Goal: Use online tool/utility

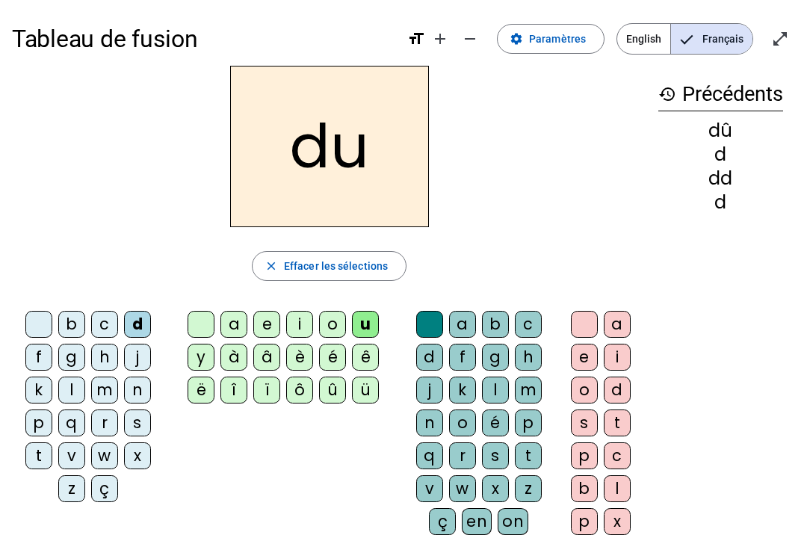
scroll to position [64, 0]
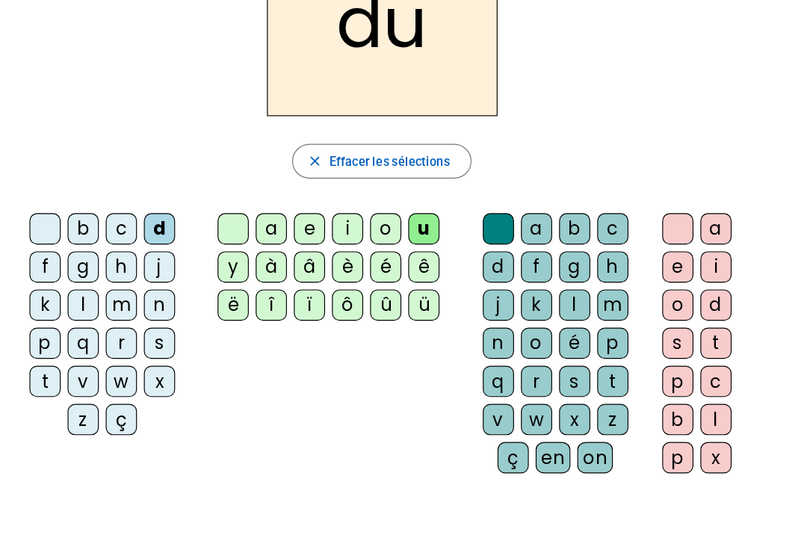
click at [101, 325] on div "m" at bounding box center [104, 326] width 27 height 27
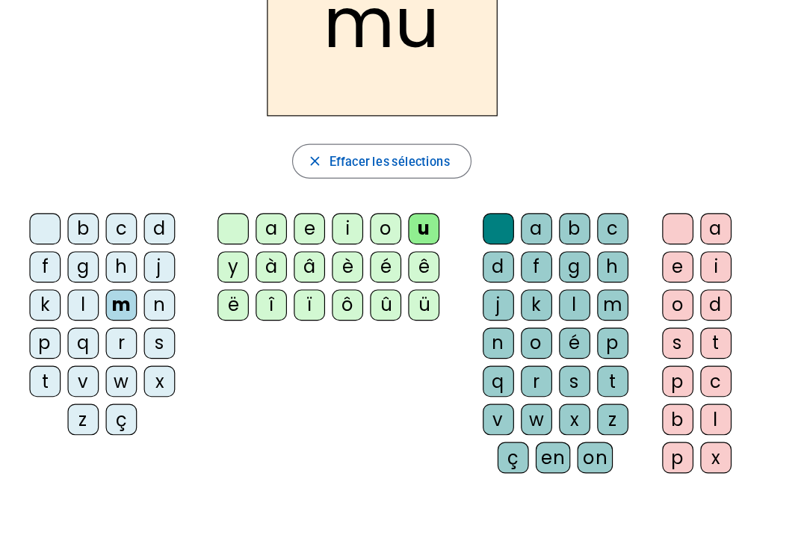
click at [224, 264] on div "a" at bounding box center [233, 260] width 27 height 27
click at [70, 325] on div "l" at bounding box center [71, 326] width 27 height 27
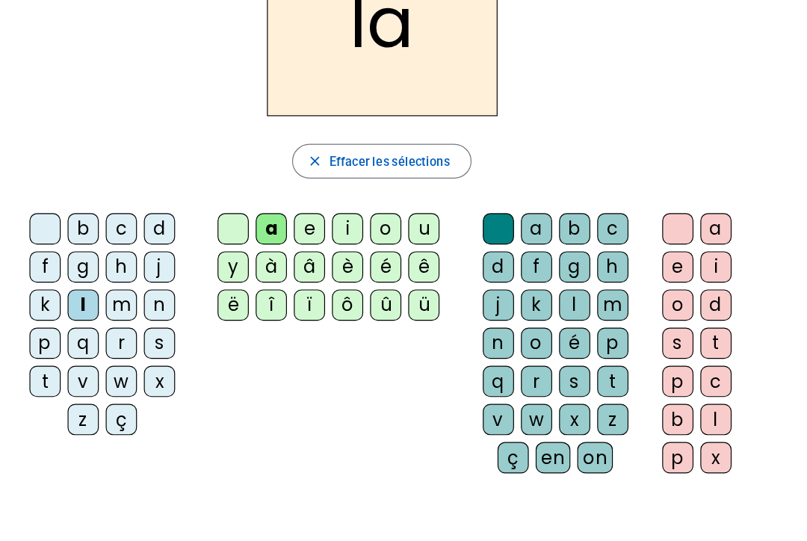
click at [272, 259] on div "e" at bounding box center [266, 260] width 27 height 27
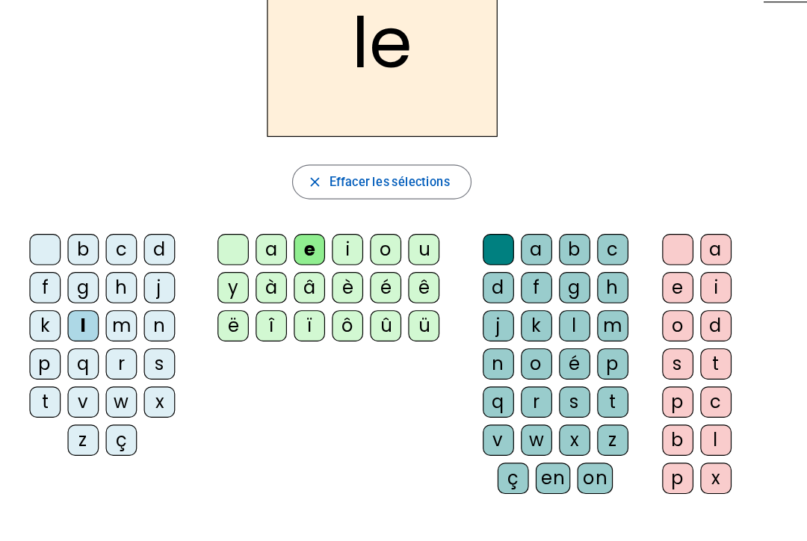
scroll to position [54, 0]
click at [621, 323] on div "d" at bounding box center [617, 336] width 27 height 27
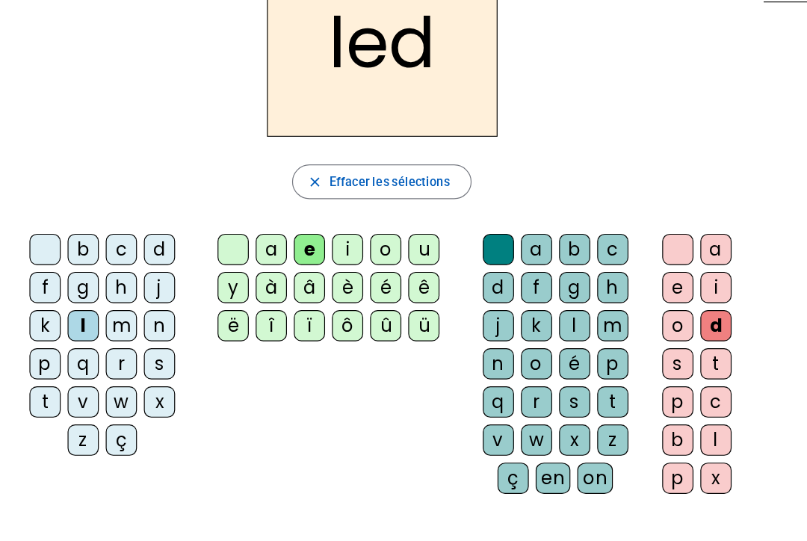
click at [621, 323] on div "d" at bounding box center [617, 336] width 27 height 27
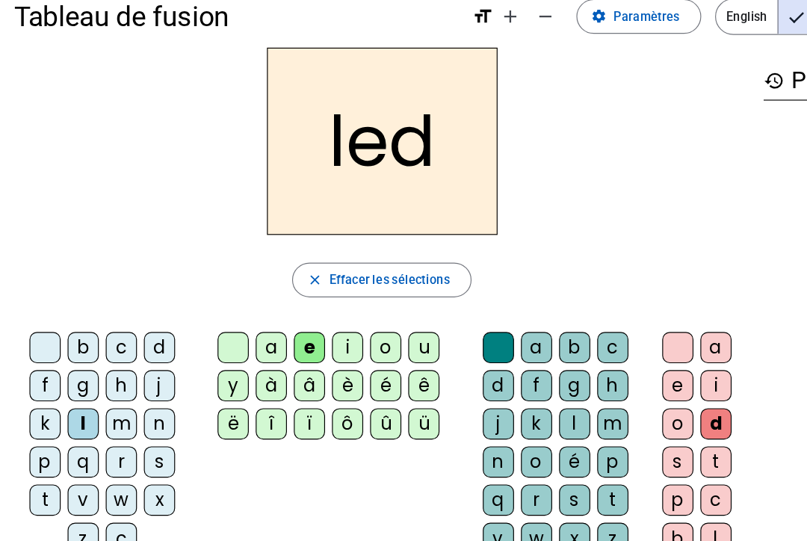
scroll to position [24, 0]
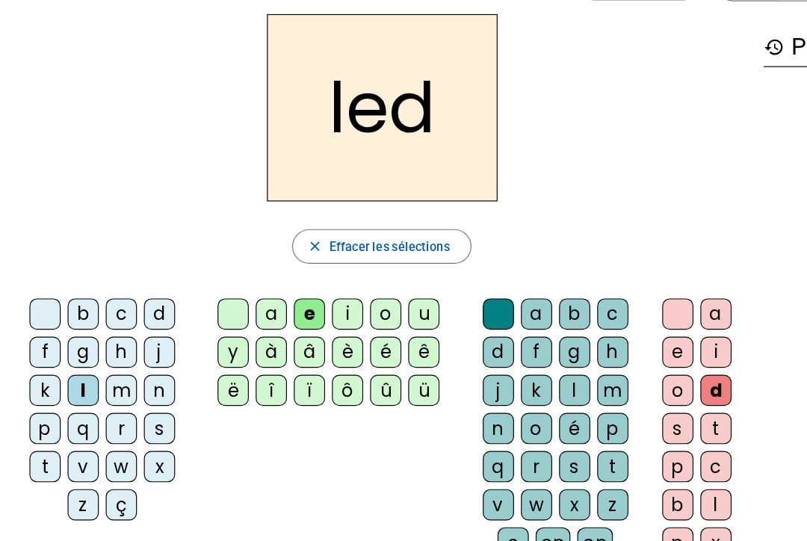
click at [41, 287] on div at bounding box center [38, 300] width 27 height 27
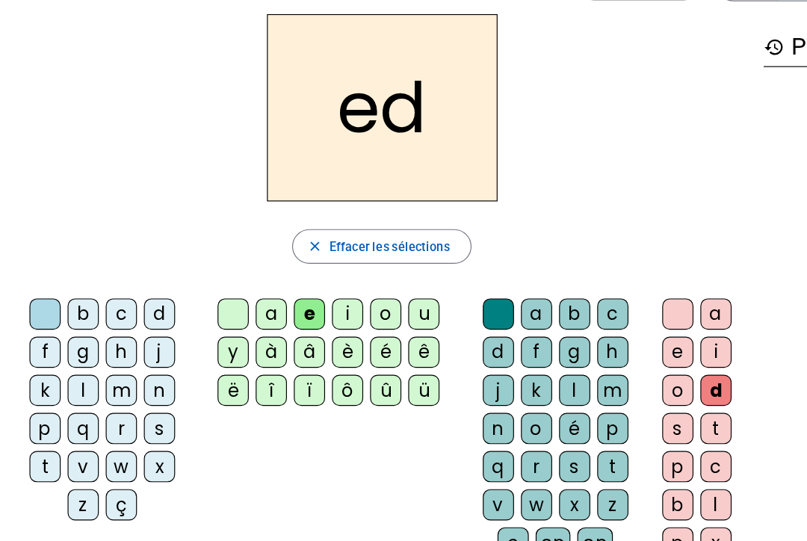
click at [425, 287] on div at bounding box center [429, 300] width 27 height 27
click at [582, 287] on div at bounding box center [584, 300] width 27 height 27
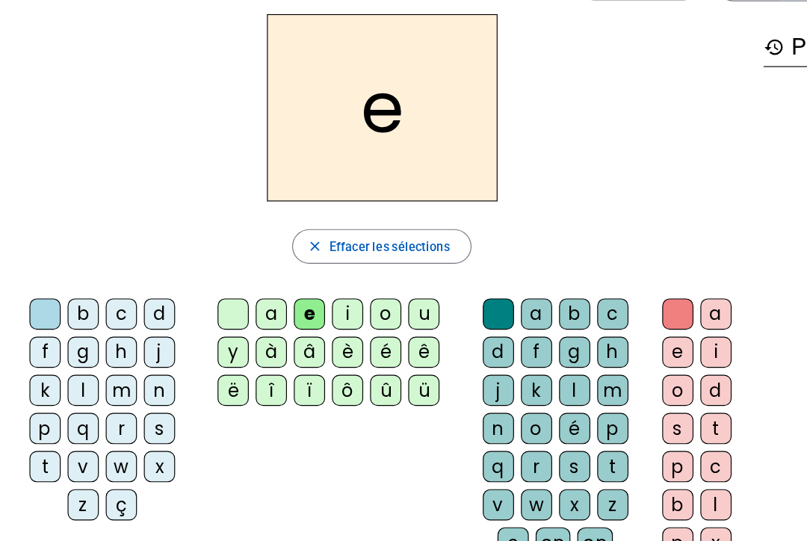
click at [203, 287] on div at bounding box center [201, 300] width 27 height 27
click at [71, 287] on div "b" at bounding box center [71, 300] width 27 height 27
click at [138, 287] on div "d" at bounding box center [137, 300] width 27 height 27
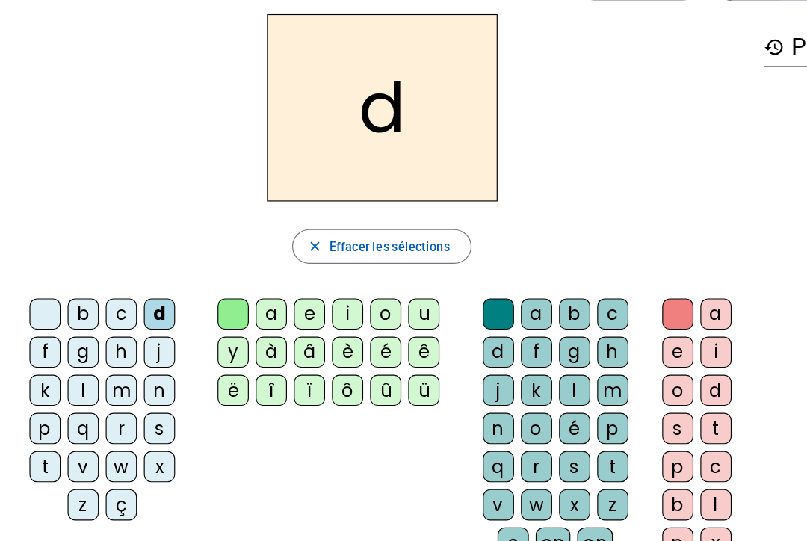
click at [366, 287] on div "u" at bounding box center [365, 300] width 27 height 27
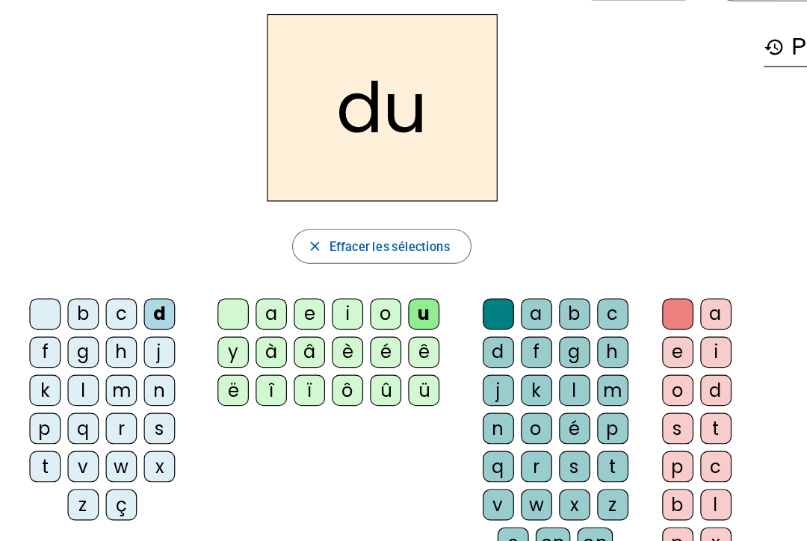
click at [34, 287] on div at bounding box center [38, 300] width 27 height 27
click at [134, 287] on div "d" at bounding box center [137, 300] width 27 height 27
click at [457, 287] on div "a" at bounding box center [462, 300] width 27 height 27
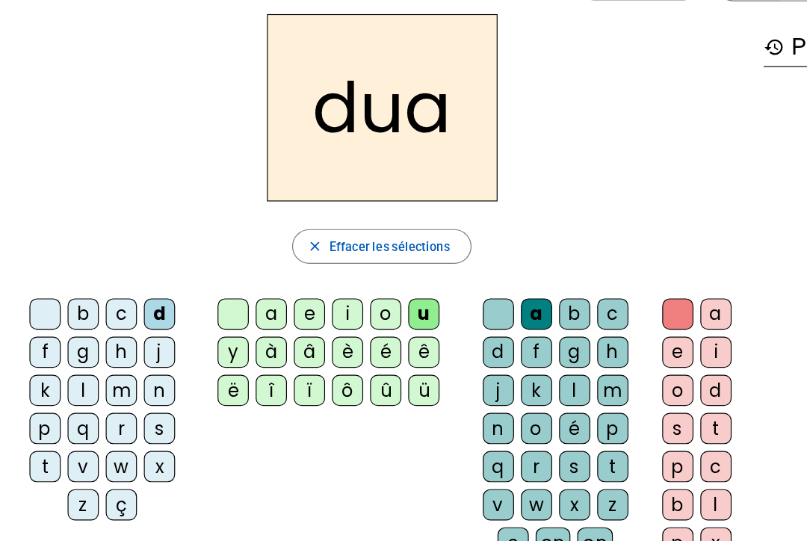
click at [428, 287] on div at bounding box center [429, 300] width 27 height 27
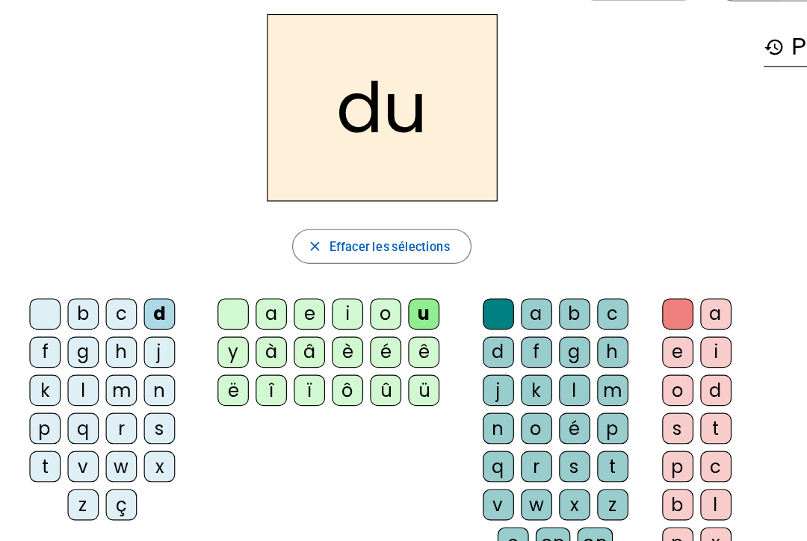
click at [528, 419] on div "t" at bounding box center [528, 432] width 27 height 27
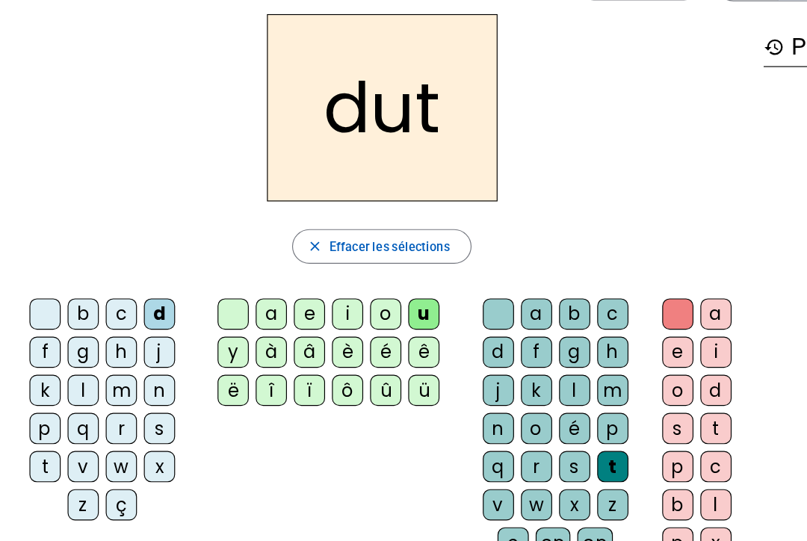
click at [43, 246] on div "dut close Effacer les sélections b c d f g h j k l m n p q r s t v w x z ç a e …" at bounding box center [329, 282] width 635 height 481
click at [44, 287] on div at bounding box center [38, 300] width 27 height 27
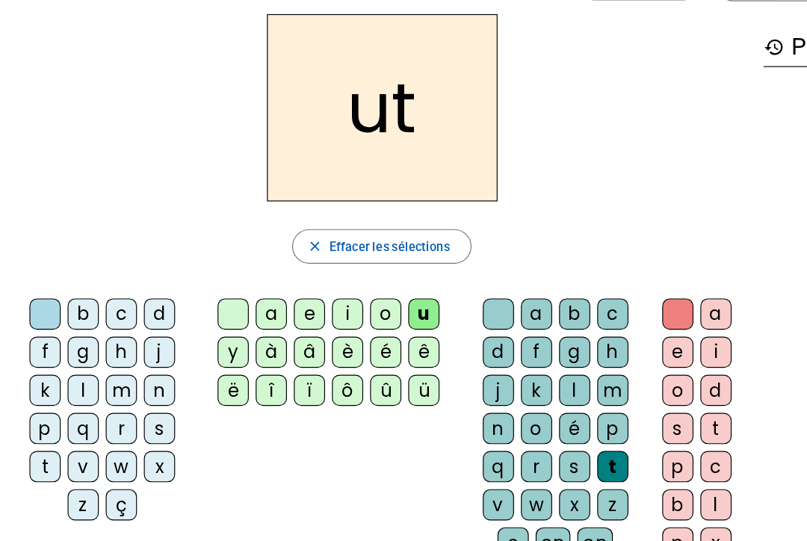
click at [535, 419] on div "t" at bounding box center [528, 432] width 27 height 27
click at [428, 287] on div at bounding box center [429, 300] width 27 height 27
click at [200, 287] on div at bounding box center [201, 300] width 27 height 27
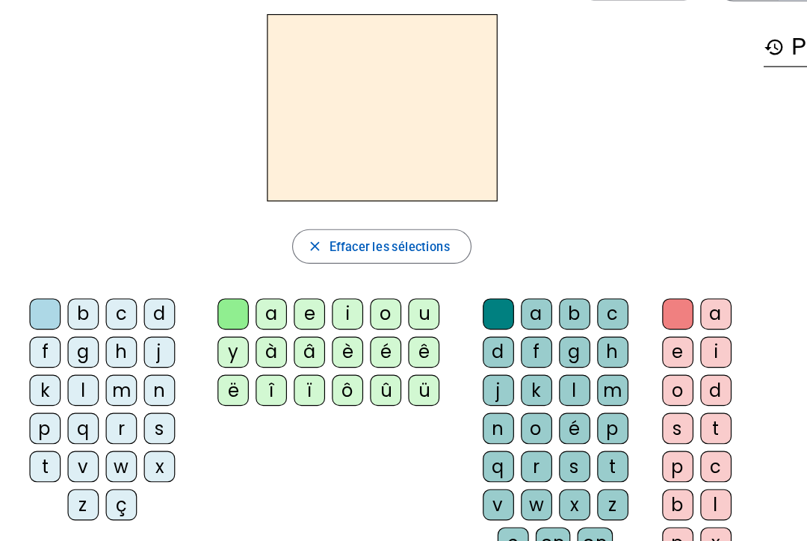
click at [540, 419] on div "t" at bounding box center [528, 432] width 27 height 27
click at [354, 250] on div "t close Effacer les sélections b c d f g h j k l m n p q r s t v w x z ç a e i …" at bounding box center [329, 282] width 635 height 481
click at [360, 287] on div "u" at bounding box center [365, 300] width 27 height 27
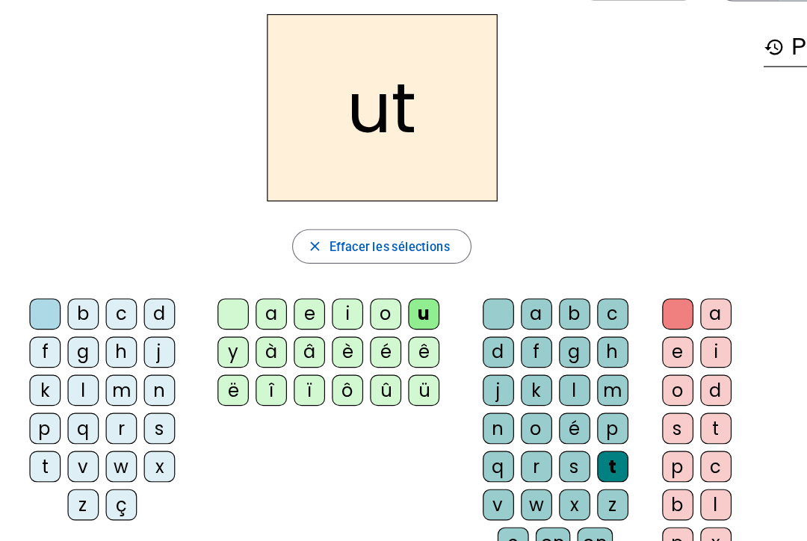
click at [336, 224] on span "button" at bounding box center [329, 242] width 153 height 36
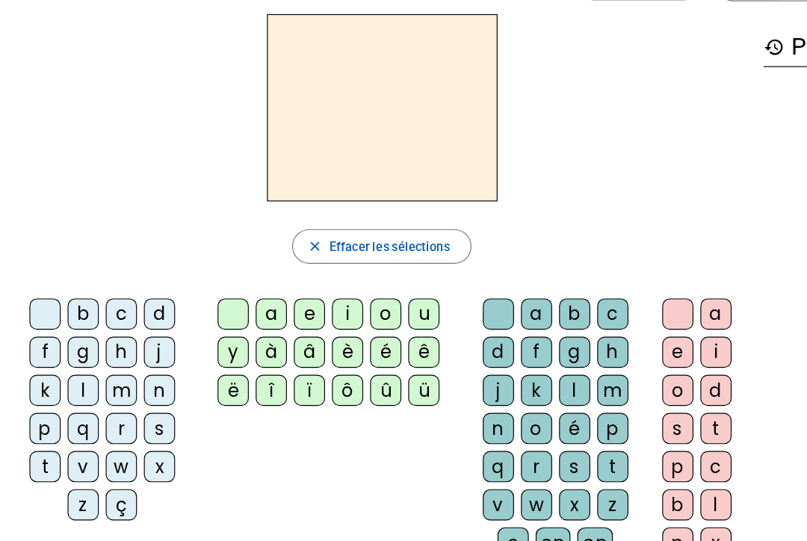
click at [26, 287] on div at bounding box center [38, 300] width 27 height 27
click at [46, 419] on div "t" at bounding box center [38, 432] width 27 height 27
click at [365, 287] on div "u" at bounding box center [365, 300] width 27 height 27
click at [134, 287] on div "d" at bounding box center [137, 300] width 27 height 27
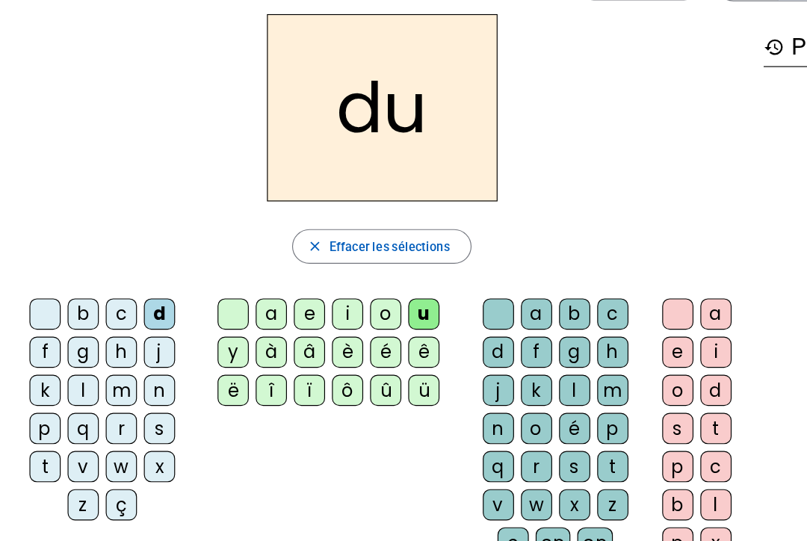
click at [37, 419] on div "t" at bounding box center [38, 432] width 27 height 27
click at [268, 287] on div "e" at bounding box center [266, 300] width 27 height 27
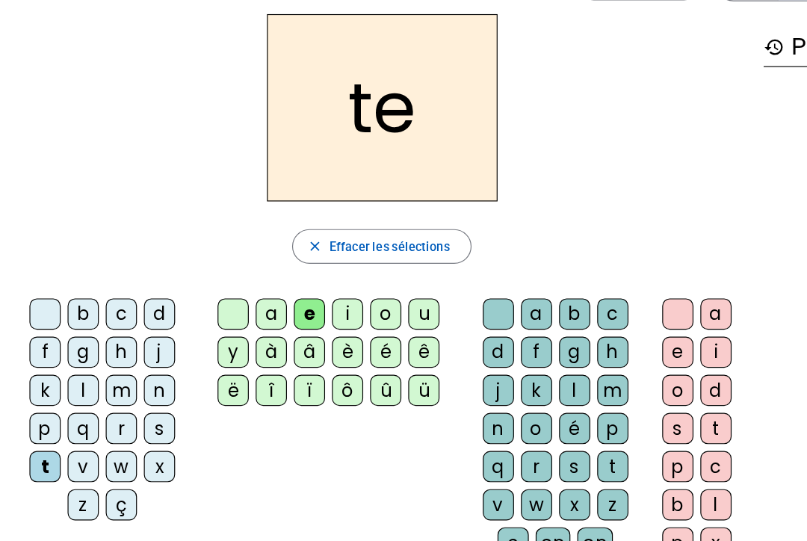
click at [147, 320] on div "j" at bounding box center [137, 333] width 27 height 27
click at [370, 287] on div "u" at bounding box center [365, 300] width 27 height 27
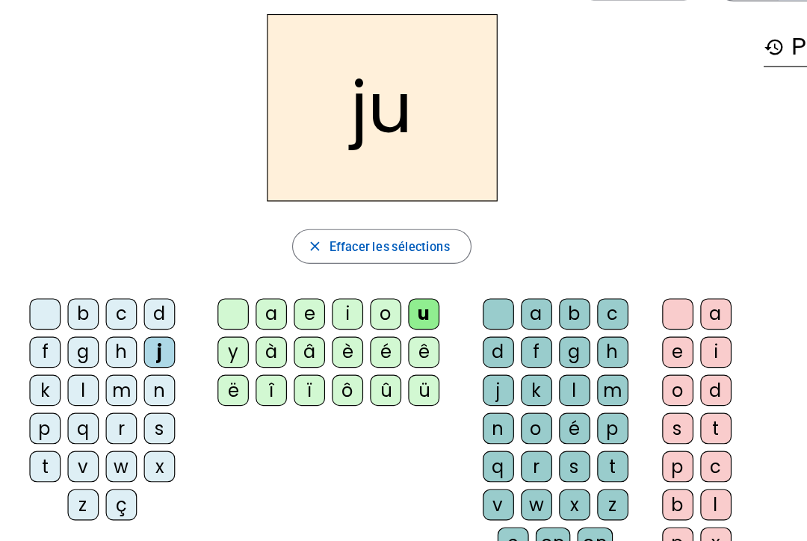
click at [135, 386] on div "s" at bounding box center [137, 399] width 27 height 27
click at [134, 320] on div "j" at bounding box center [137, 333] width 27 height 27
click at [494, 419] on div "s" at bounding box center [495, 432] width 27 height 27
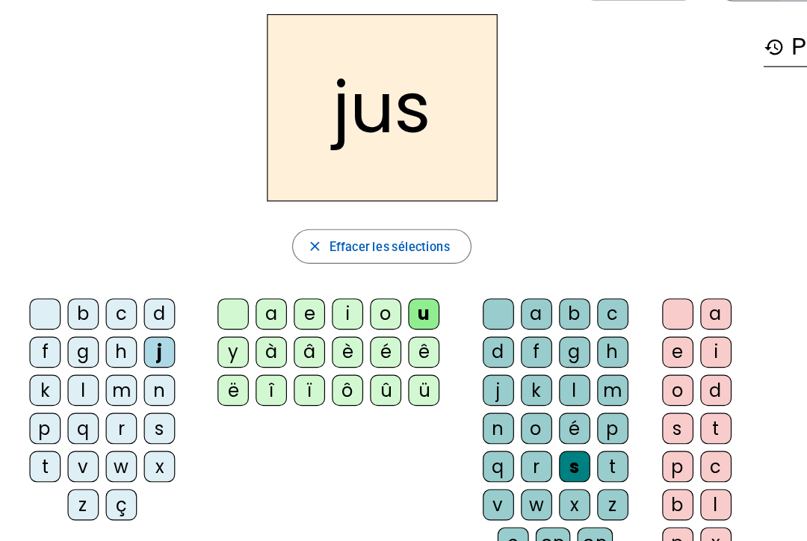
click at [67, 287] on div "b" at bounding box center [71, 300] width 27 height 27
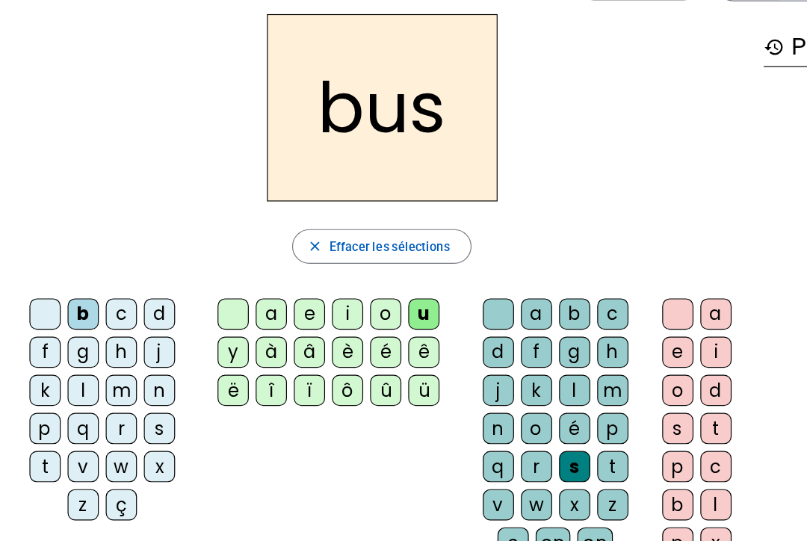
scroll to position [0, 0]
